Goal: Find specific page/section: Find specific page/section

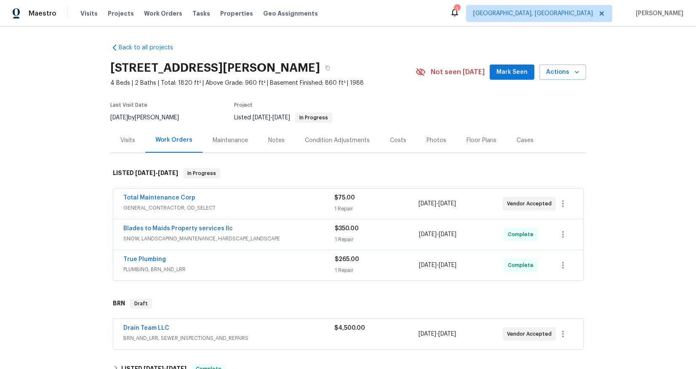
scroll to position [172, 0]
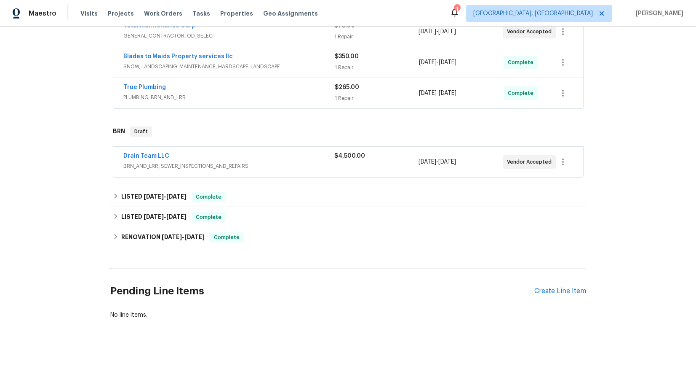
click at [150, 152] on span "Drain Team LLC" at bounding box center [146, 156] width 46 height 8
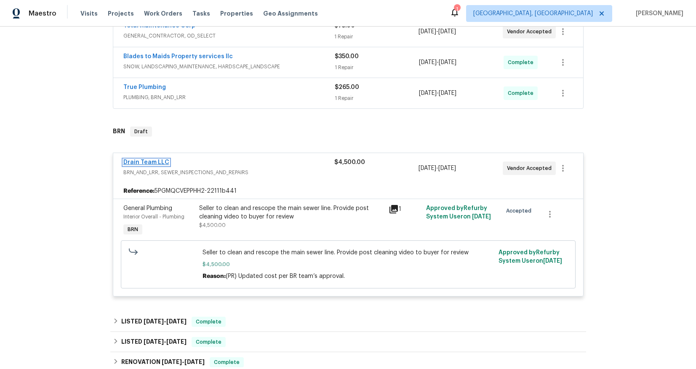
click at [138, 164] on link "Drain Team LLC" at bounding box center [146, 162] width 46 height 6
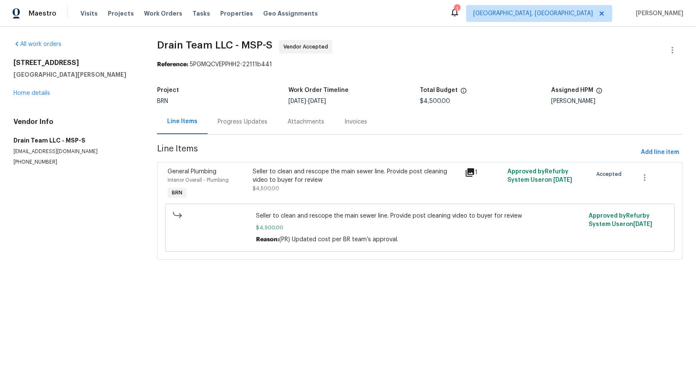
click at [226, 123] on div "Progress Updates" at bounding box center [243, 122] width 50 height 8
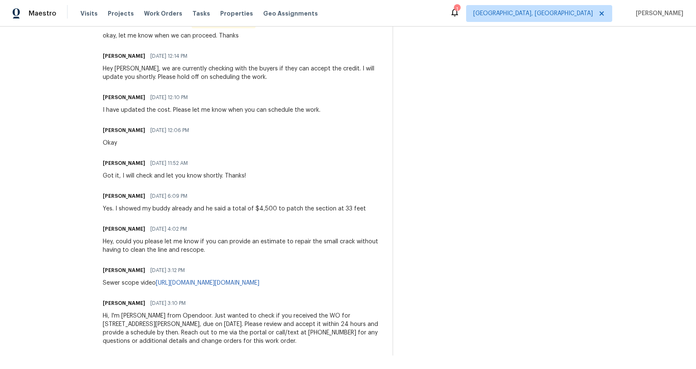
scroll to position [306, 0]
click at [304, 198] on div "Trade Partner Updates Sonpao Yang 08/20/2025 12:17 PM Response Requested okay, …" at bounding box center [242, 179] width 279 height 351
click at [290, 204] on div "Yes. I showed my buddy already and he said a total of $4,500 to patch the secti…" at bounding box center [234, 208] width 263 height 8
drag, startPoint x: 281, startPoint y: 187, endPoint x: 359, endPoint y: 187, distance: 78.3
click at [359, 190] on div "Sonpao Yang 08/19/2025 6:09 PM Yes. I showed my buddy already and he said a tot…" at bounding box center [242, 201] width 279 height 23
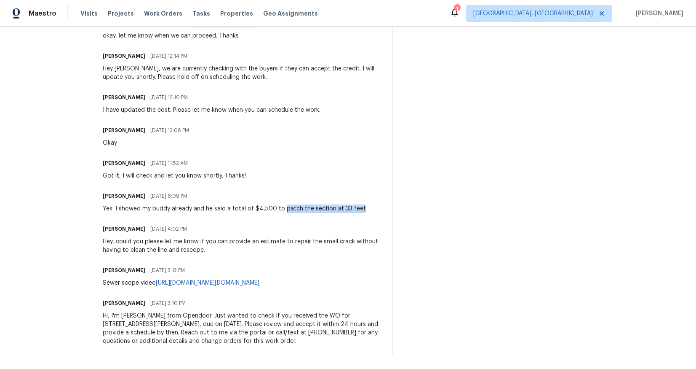
copy div "patch the section at 33 feet"
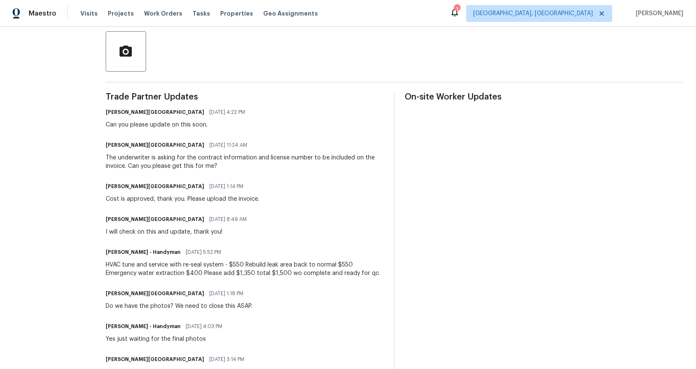
scroll to position [307, 0]
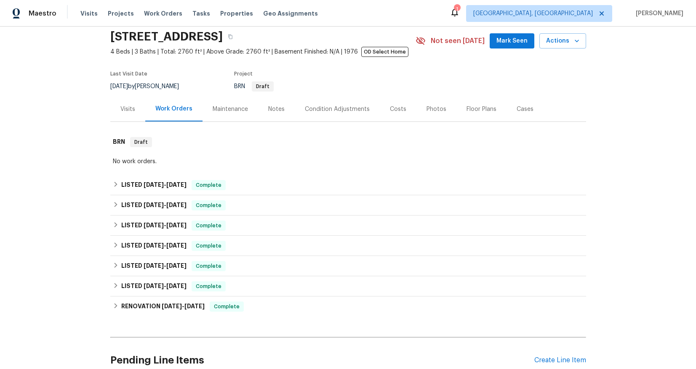
scroll to position [114, 0]
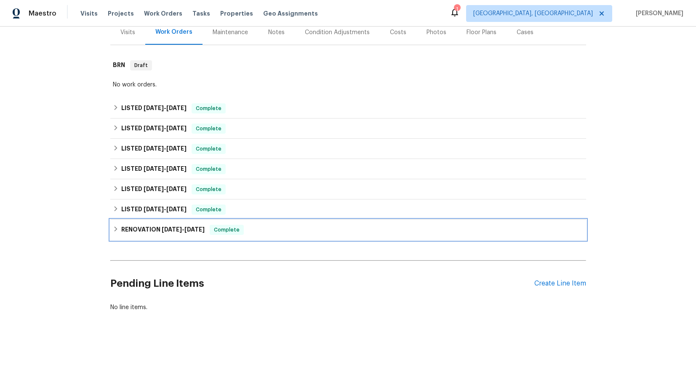
click at [162, 226] on span "8/7/23" at bounding box center [172, 229] width 20 height 6
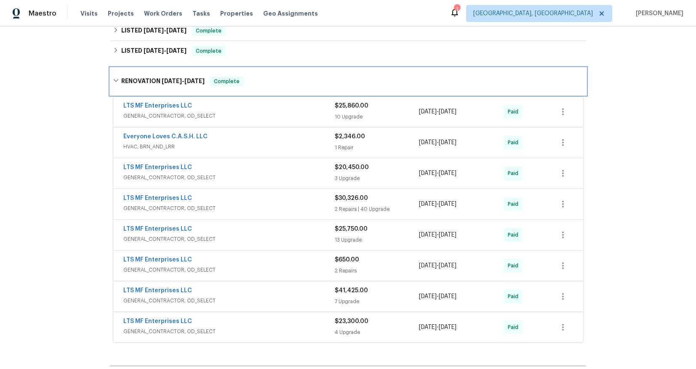
scroll to position [267, 0]
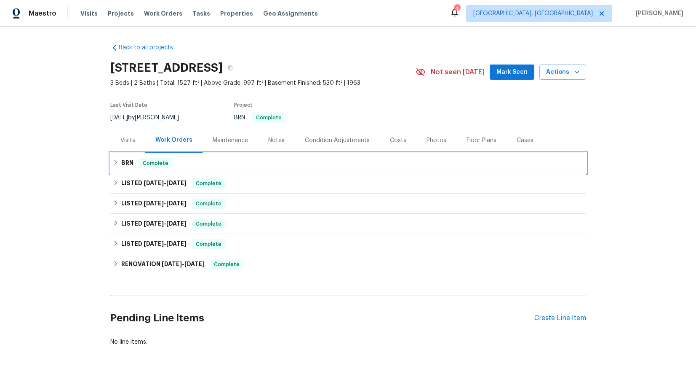
click at [124, 162] on h6 "BRN" at bounding box center [127, 163] width 12 height 10
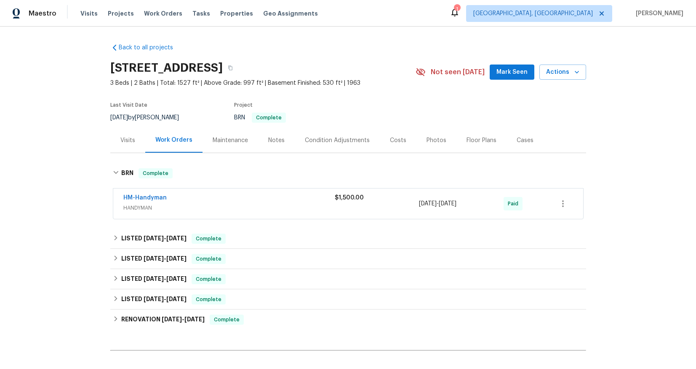
click at [134, 206] on span "HANDYMAN" at bounding box center [228, 207] width 211 height 8
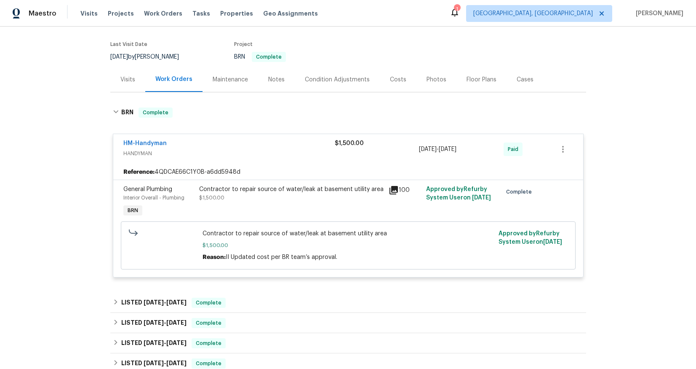
scroll to position [62, 0]
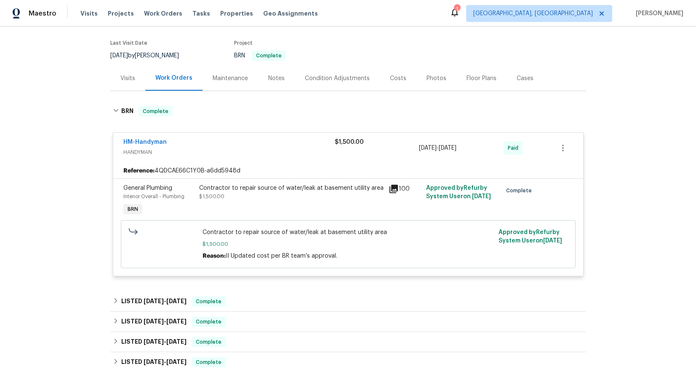
click at [391, 188] on icon at bounding box center [394, 188] width 8 height 8
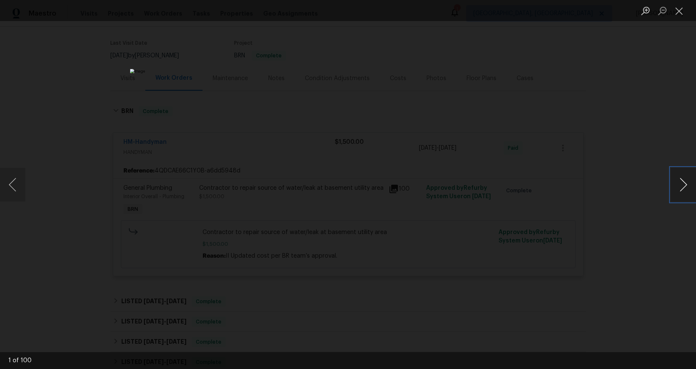
click at [684, 188] on button "Next image" at bounding box center [683, 185] width 25 height 34
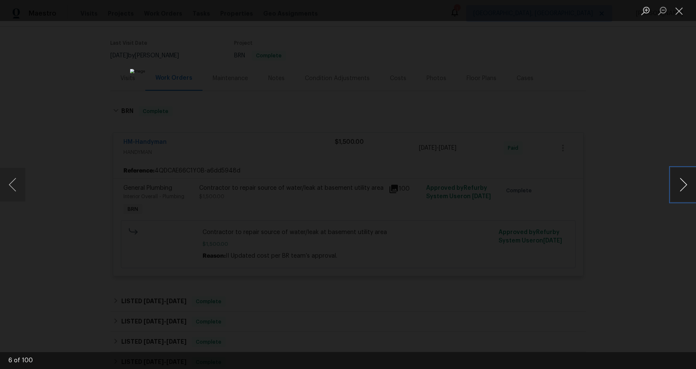
click at [684, 188] on button "Next image" at bounding box center [683, 185] width 25 height 34
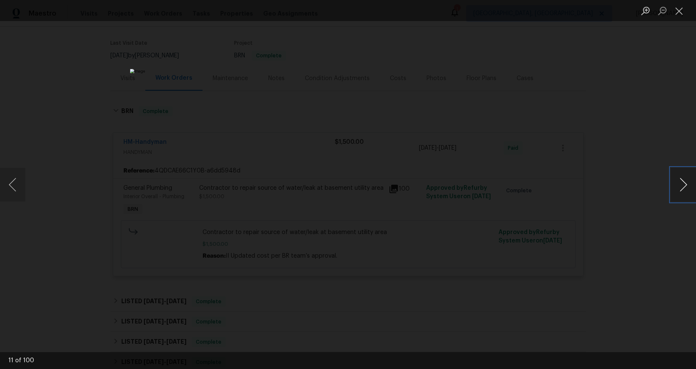
click at [684, 188] on button "Next image" at bounding box center [683, 185] width 25 height 34
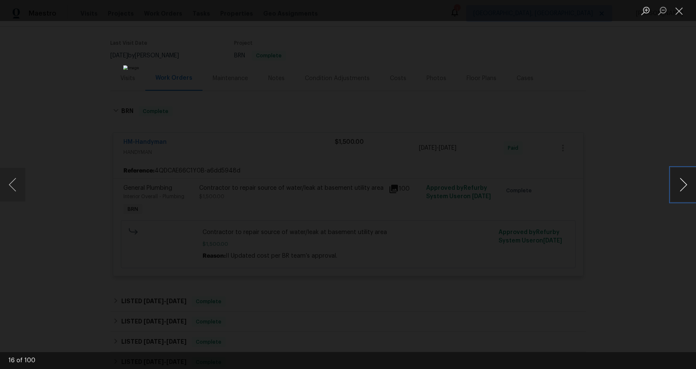
click at [684, 188] on button "Next image" at bounding box center [683, 185] width 25 height 34
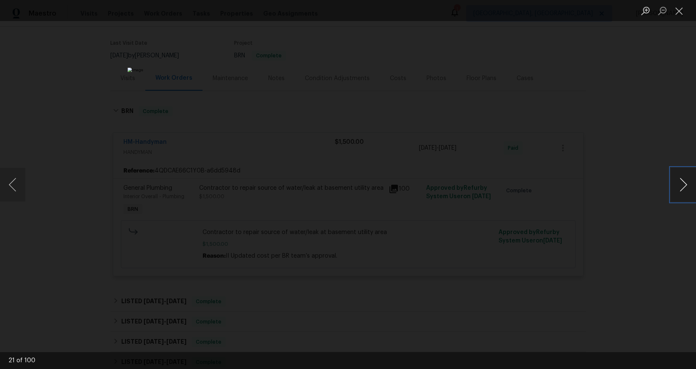
click at [684, 188] on button "Next image" at bounding box center [683, 185] width 25 height 34
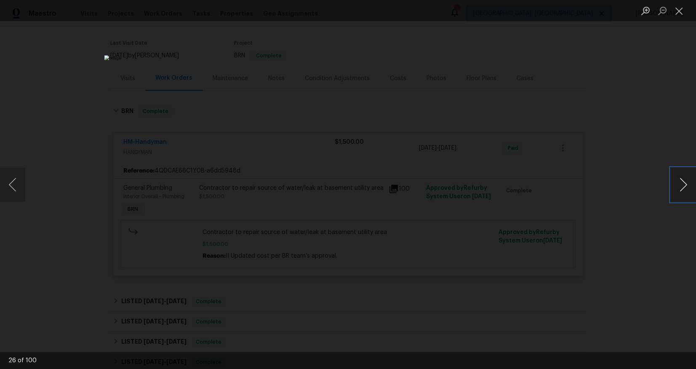
click at [684, 188] on button "Next image" at bounding box center [683, 185] width 25 height 34
click at [681, 11] on button "Close lightbox" at bounding box center [679, 10] width 17 height 15
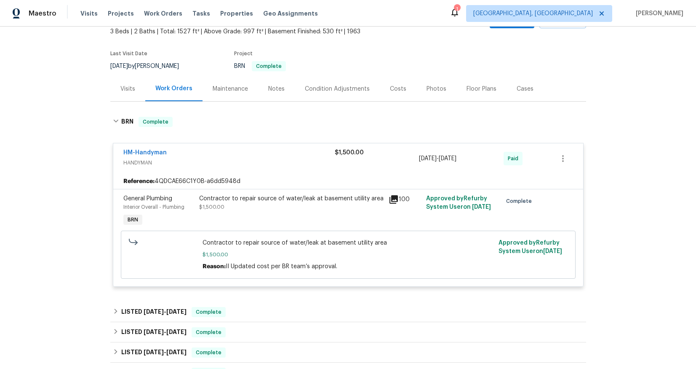
scroll to position [51, 0]
